Goal: Task Accomplishment & Management: Use online tool/utility

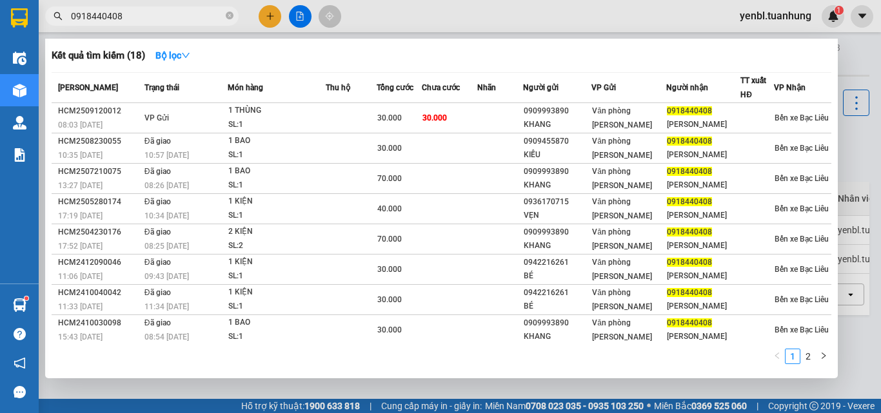
type input "0918440408"
click at [859, 50] on div at bounding box center [440, 206] width 881 height 413
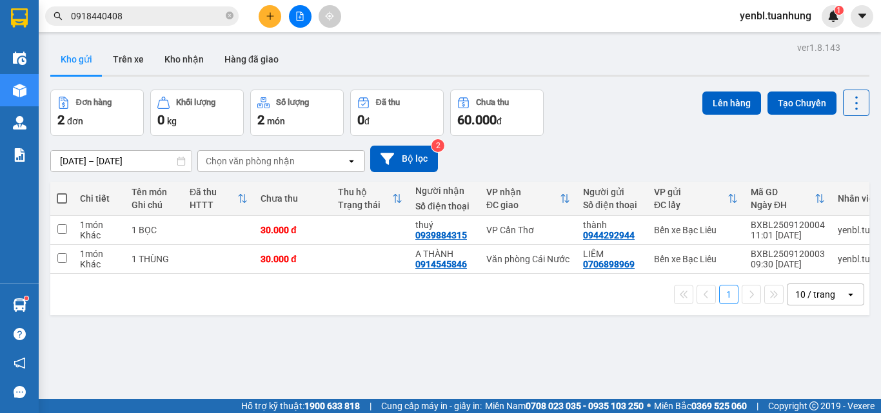
click at [275, 20] on button at bounding box center [270, 16] width 23 height 23
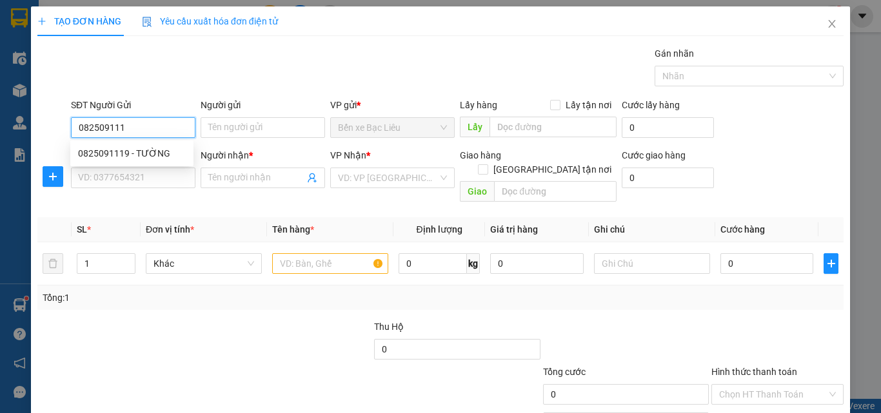
type input "0825091119"
click at [161, 159] on div "0825091119 - TƯỜNG" at bounding box center [132, 153] width 108 height 14
type input "TƯỜNG"
type input "0825091119"
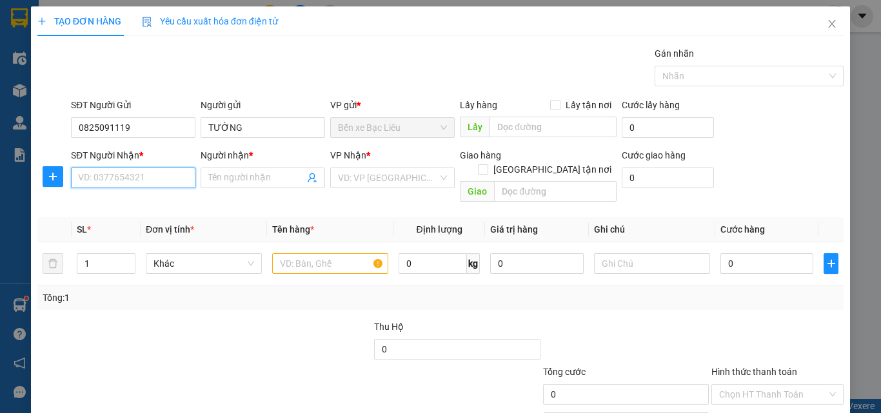
click at [163, 177] on input "SĐT Người Nhận *" at bounding box center [133, 178] width 124 height 21
type input "0918986207"
click at [147, 199] on div "0918986207 - NHUNG" at bounding box center [132, 204] width 108 height 14
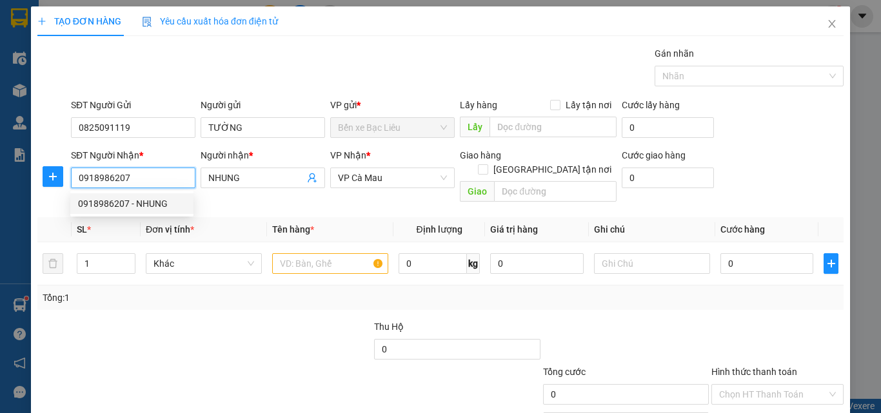
type input "NHUNG"
type input "0918986207"
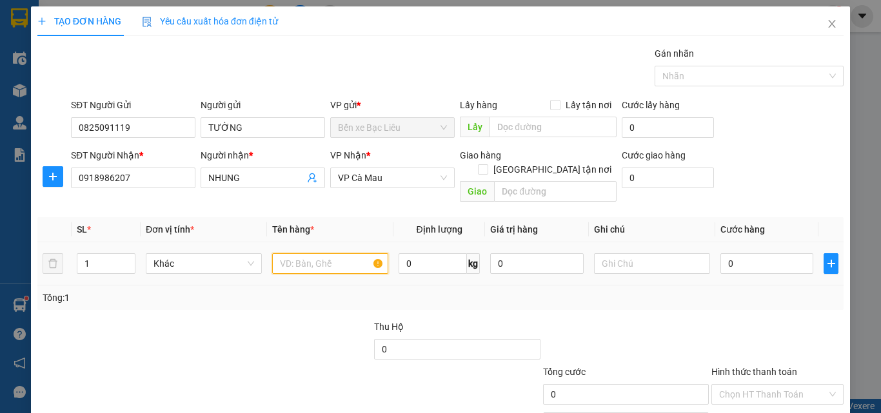
click at [286, 253] on input "text" at bounding box center [330, 263] width 116 height 21
type input "1 BỌC"
click at [735, 253] on input "0" at bounding box center [766, 263] width 93 height 21
type input "3"
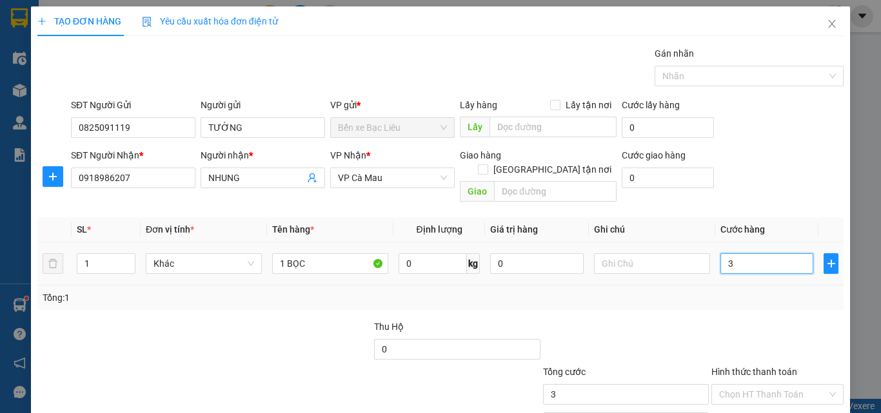
type input "3"
type input "30"
type input "30.000"
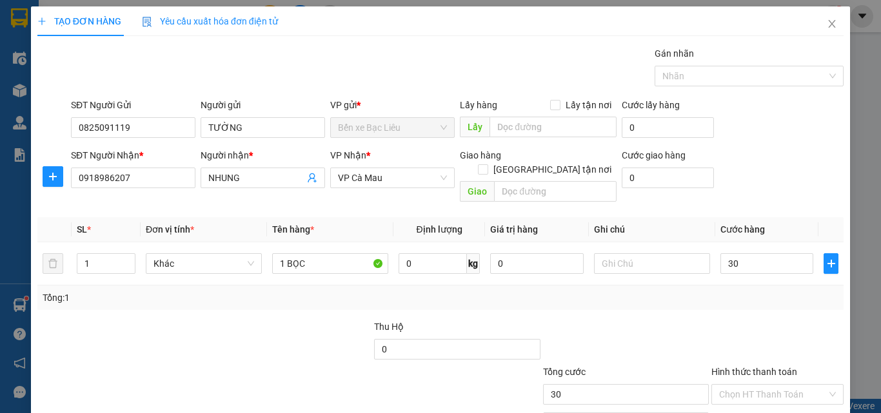
type input "30.000"
click at [733, 291] on div "Tổng: 1" at bounding box center [441, 298] width 796 height 14
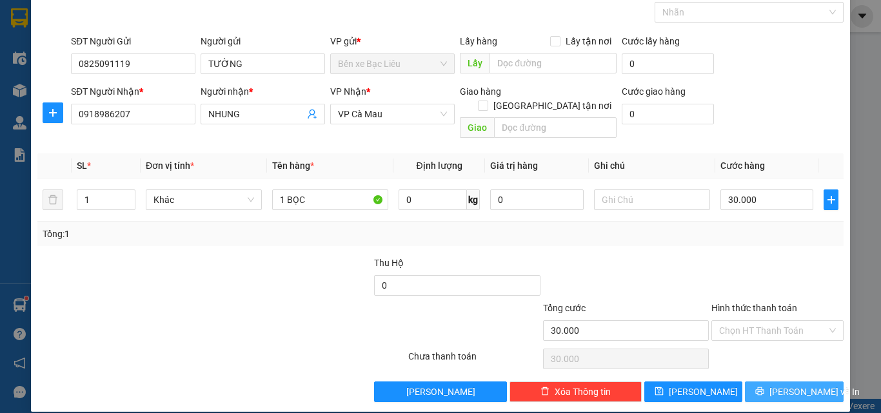
click at [771, 382] on button "[PERSON_NAME] và In" at bounding box center [794, 392] width 99 height 21
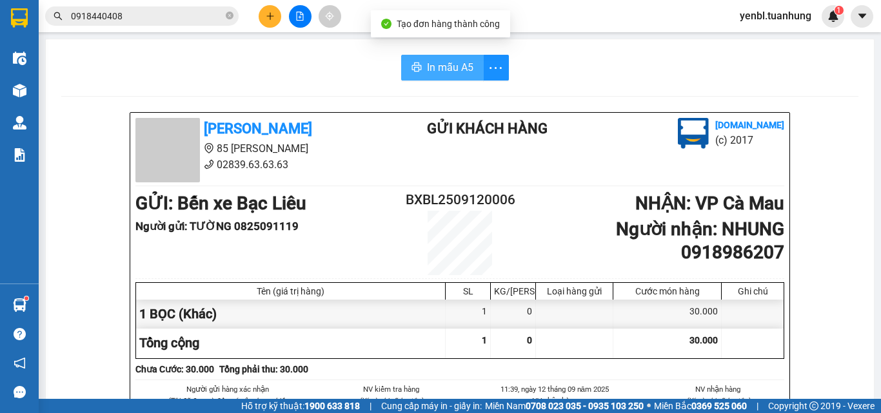
click at [433, 68] on span "In mẫu A5" at bounding box center [450, 67] width 46 height 16
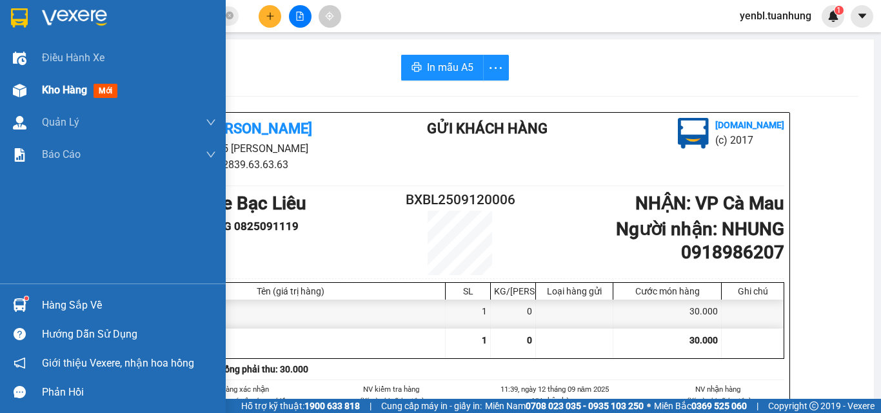
click at [54, 92] on span "Kho hàng" at bounding box center [64, 90] width 45 height 12
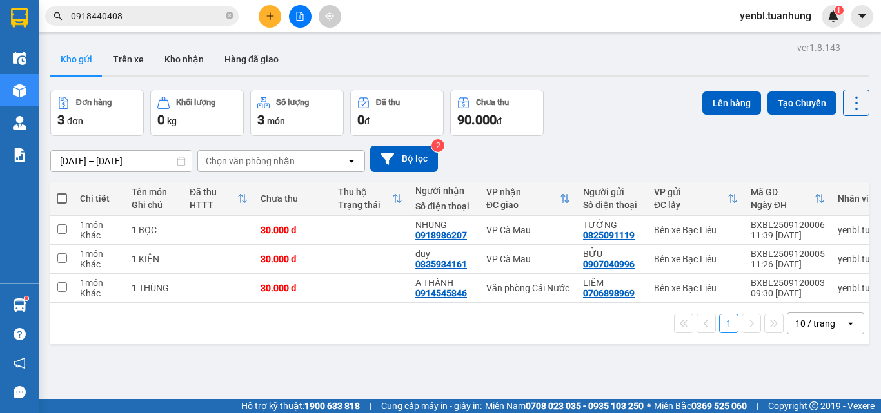
click at [591, 114] on div "Đơn hàng 3 đơn Khối lượng 0 kg Số lượng 3 món Đã thu 0 đ Chưa thu 90.000 đ Lên …" at bounding box center [459, 113] width 819 height 46
click at [789, 262] on icon at bounding box center [793, 259] width 9 height 9
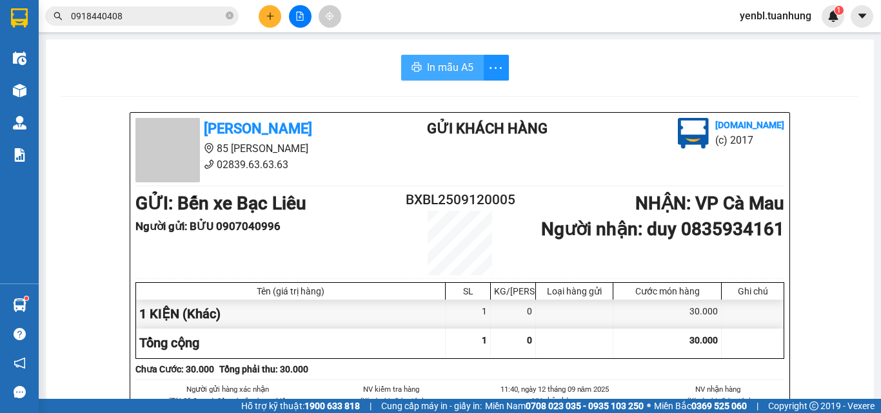
click at [453, 67] on span "In mẫu A5" at bounding box center [450, 67] width 46 height 16
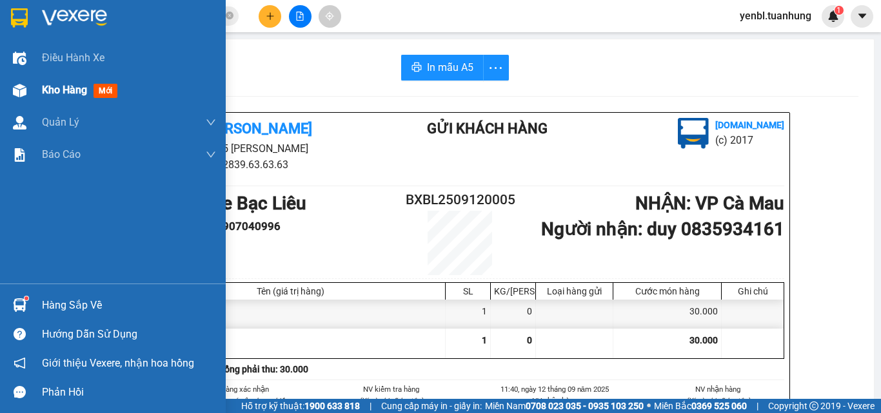
click at [91, 94] on div "Kho hàng mới" at bounding box center [82, 90] width 81 height 16
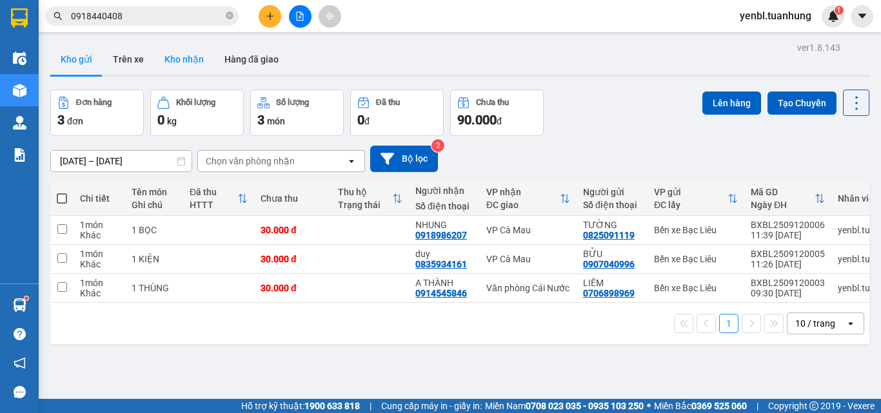
click at [193, 58] on button "Kho nhận" at bounding box center [184, 59] width 60 height 31
